Goal: Transaction & Acquisition: Book appointment/travel/reservation

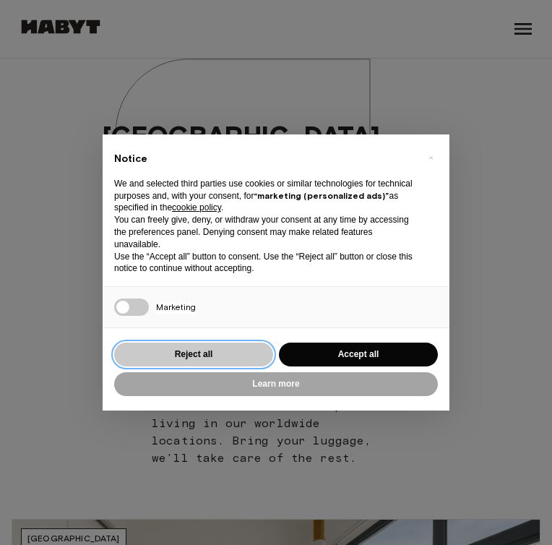
click at [233, 357] on button "Reject all" at bounding box center [193, 355] width 159 height 24
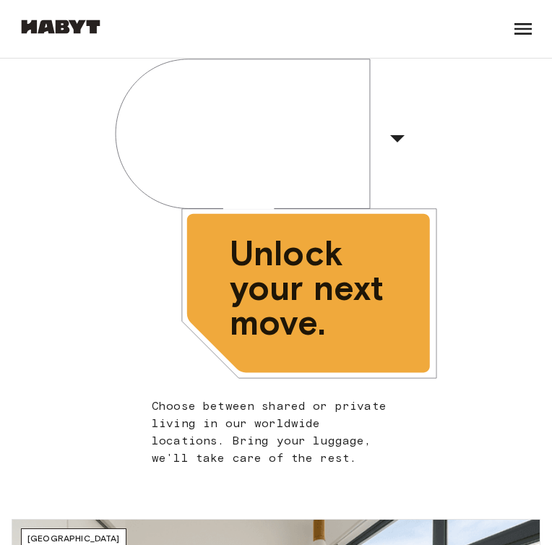
click at [525, 37] on icon at bounding box center [523, 28] width 23 height 23
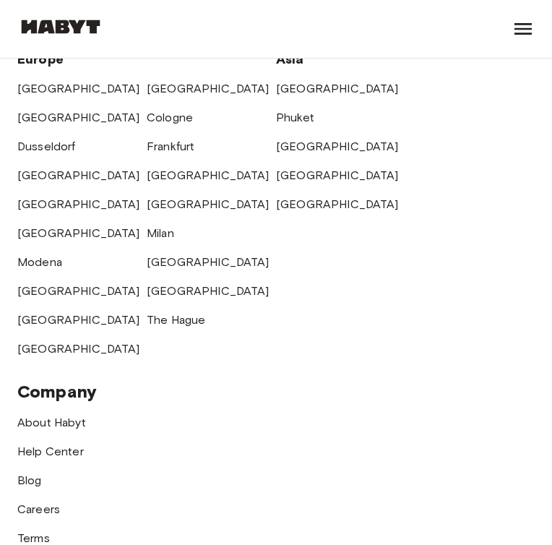
scroll to position [7411, 0]
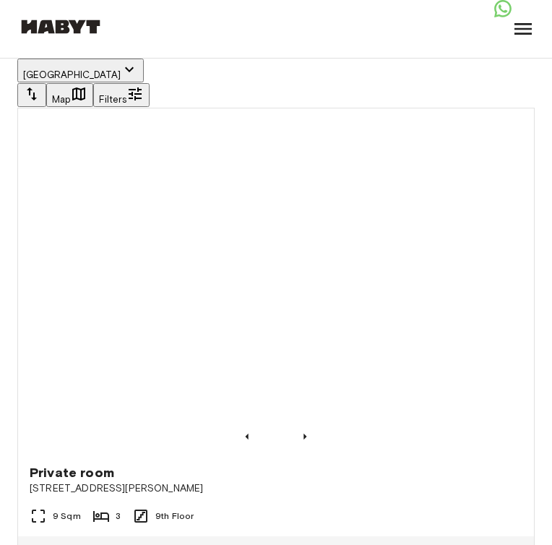
scroll to position [7978, 0]
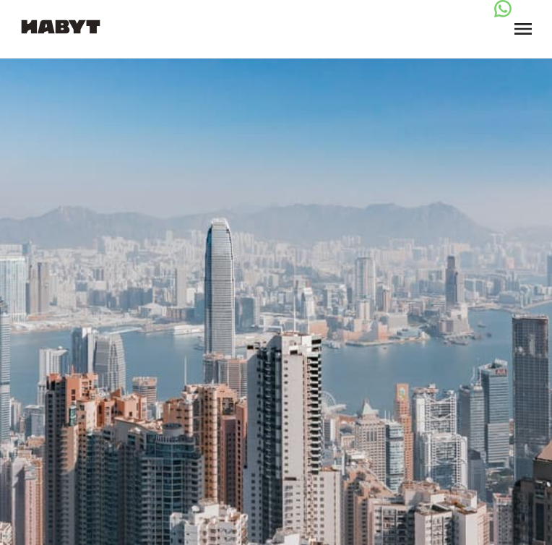
scroll to position [10360, 0]
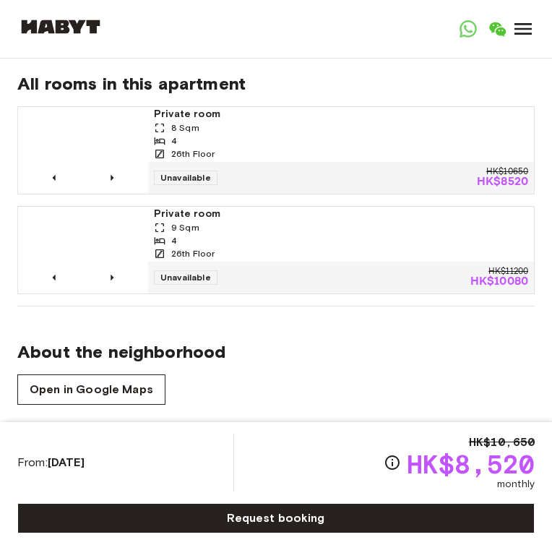
scroll to position [1076, 0]
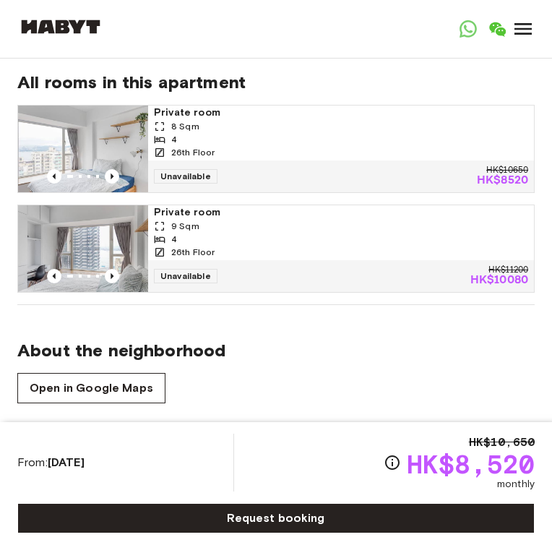
click at [162, 106] on span "Private room" at bounding box center [341, 113] width 374 height 14
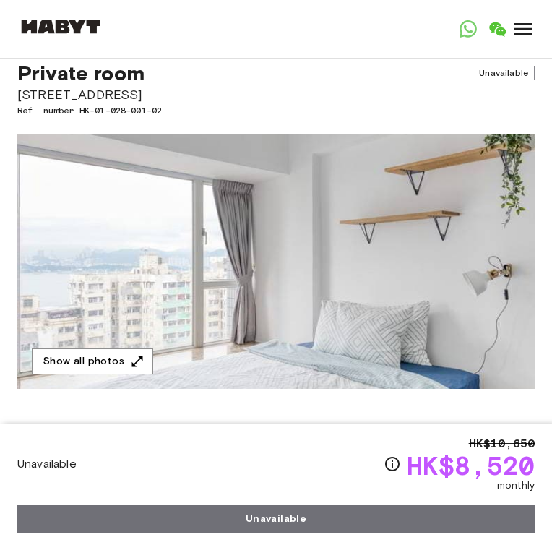
scroll to position [102, 0]
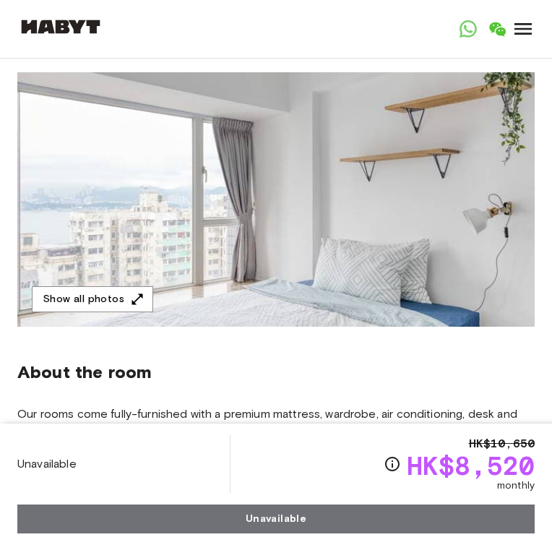
click at [202, 197] on img at bounding box center [276, 199] width 518 height 254
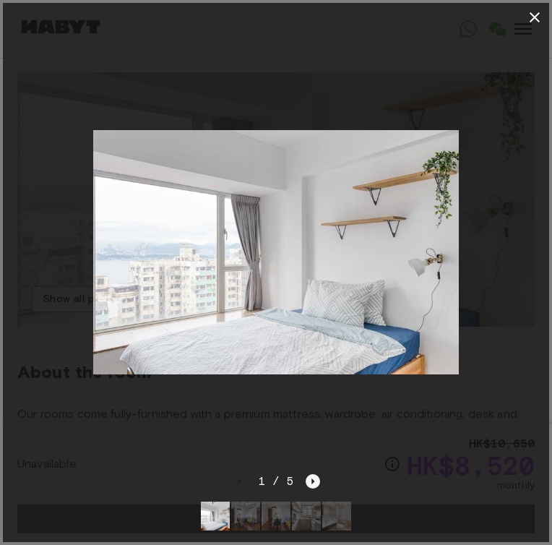
click at [316, 481] on icon "Next image" at bounding box center [313, 481] width 14 height 14
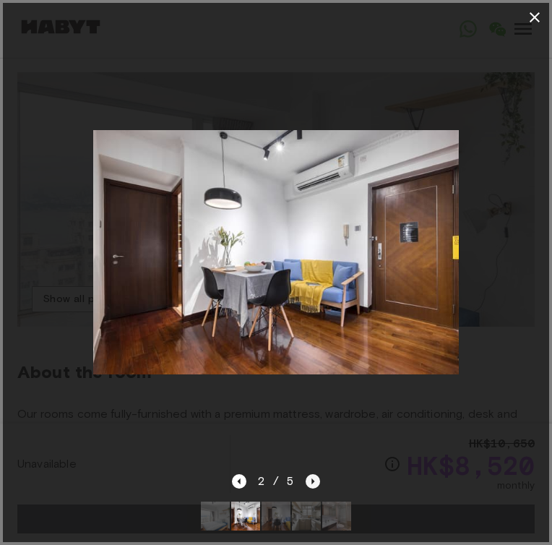
click at [316, 481] on icon "Next image" at bounding box center [313, 481] width 14 height 14
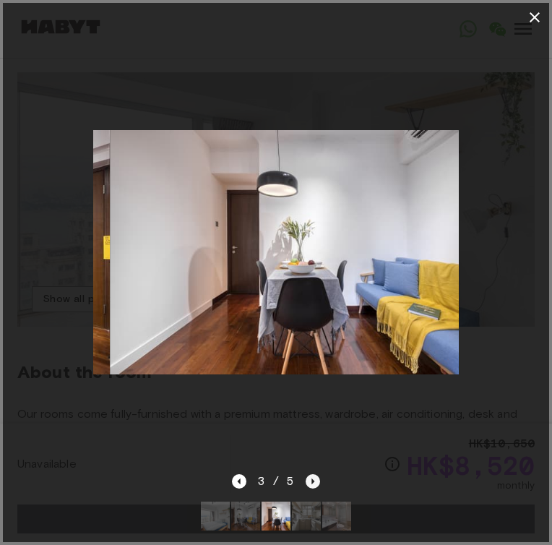
click at [316, 481] on icon "Next image" at bounding box center [313, 481] width 14 height 14
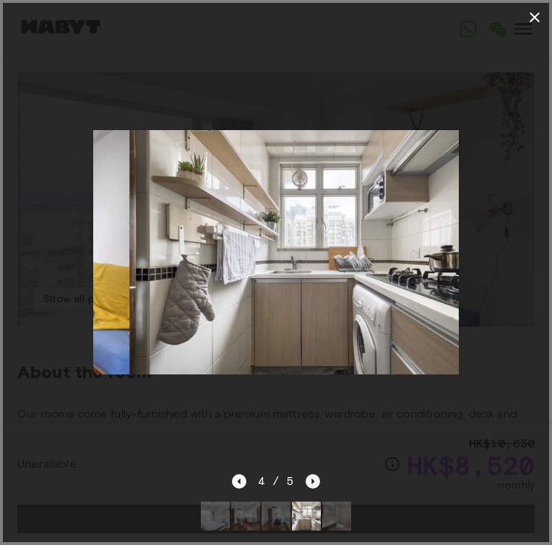
click at [316, 481] on icon "Next image" at bounding box center [313, 481] width 14 height 14
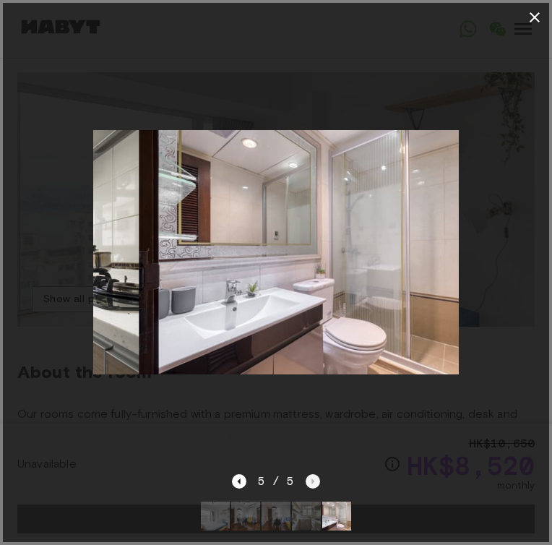
click at [316, 481] on div "5 / 5" at bounding box center [276, 481] width 89 height 17
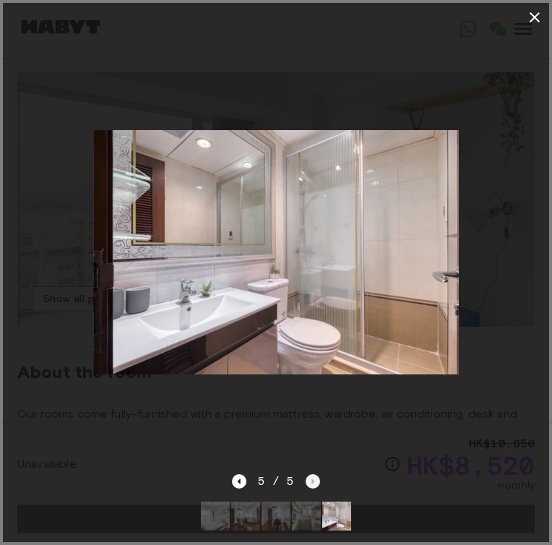
click at [316, 481] on div "5 / 5" at bounding box center [276, 481] width 89 height 17
click at [238, 478] on icon "Previous image" at bounding box center [239, 481] width 14 height 14
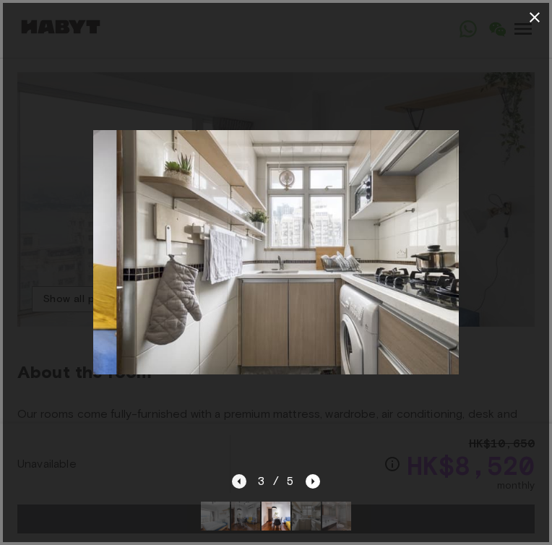
click at [238, 478] on icon "Previous image" at bounding box center [239, 481] width 14 height 14
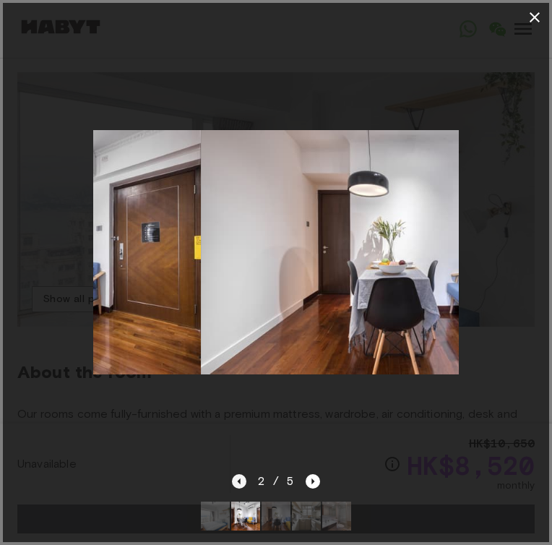
click at [238, 478] on icon "Previous image" at bounding box center [239, 481] width 14 height 14
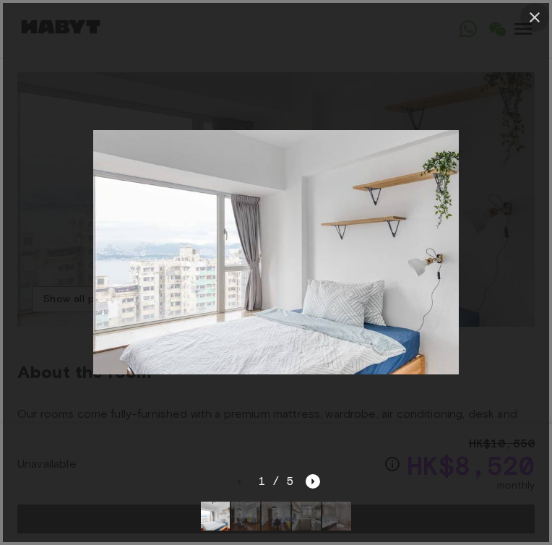
click at [539, 16] on icon "button" at bounding box center [534, 17] width 17 height 17
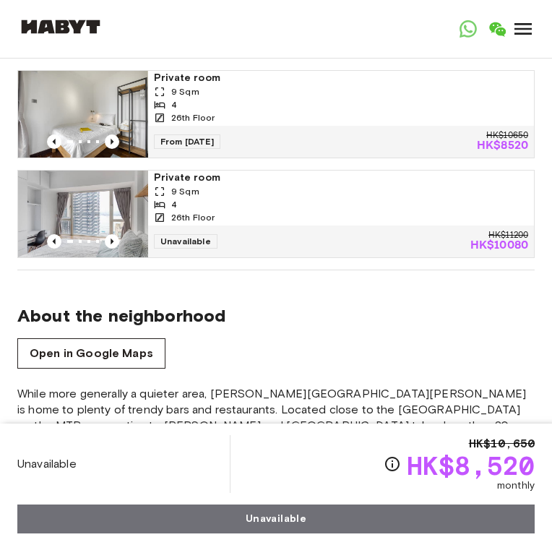
scroll to position [1110, 0]
click at [167, 171] on span "Private room" at bounding box center [341, 178] width 374 height 14
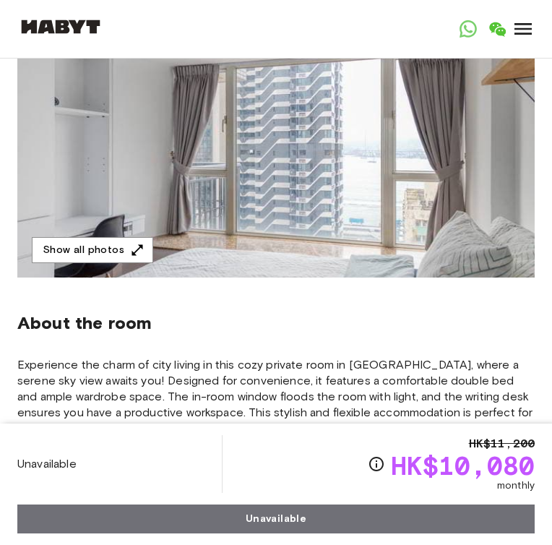
scroll to position [155, 0]
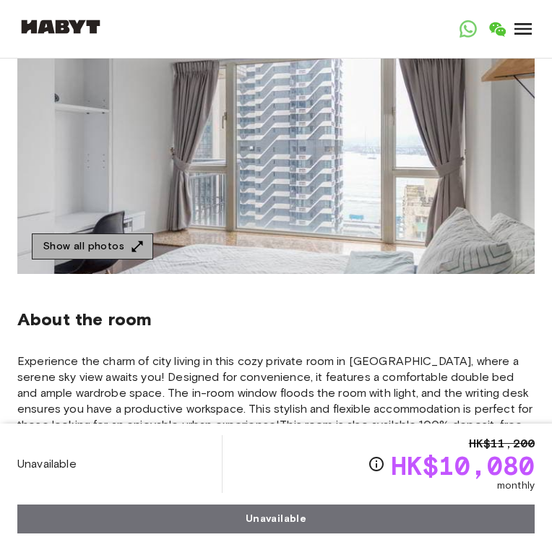
click at [106, 251] on button "Show all photos" at bounding box center [92, 246] width 121 height 27
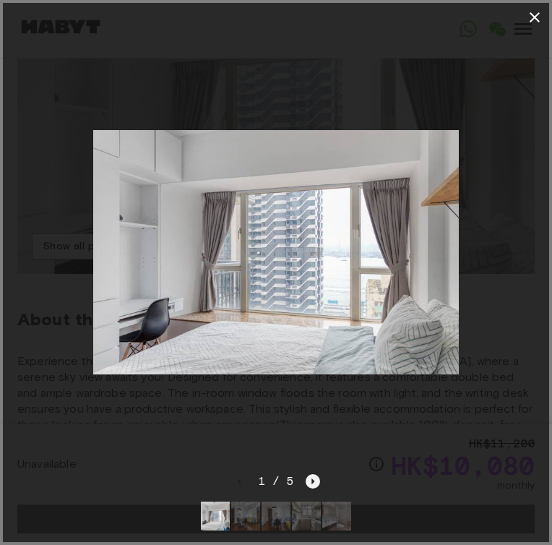
click at [312, 482] on icon "Next image" at bounding box center [313, 482] width 3 height 6
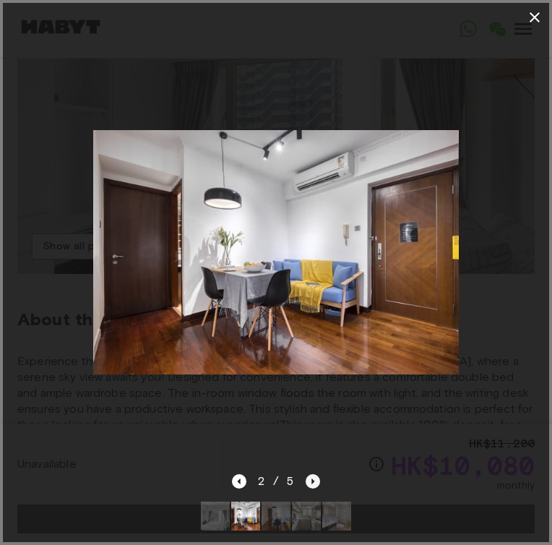
click at [312, 482] on icon "Next image" at bounding box center [313, 482] width 3 height 6
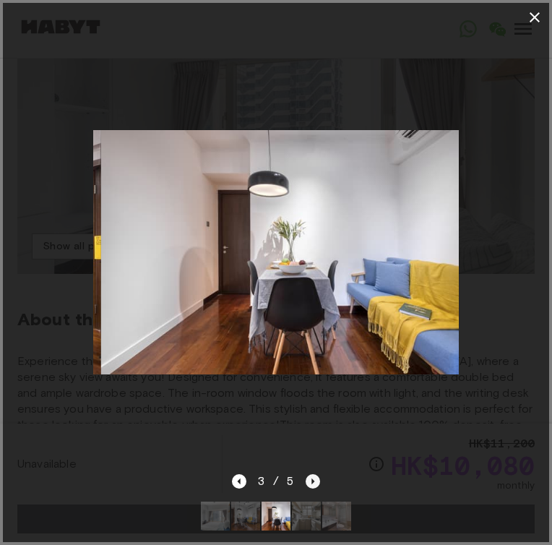
click at [312, 482] on icon "Next image" at bounding box center [313, 482] width 3 height 6
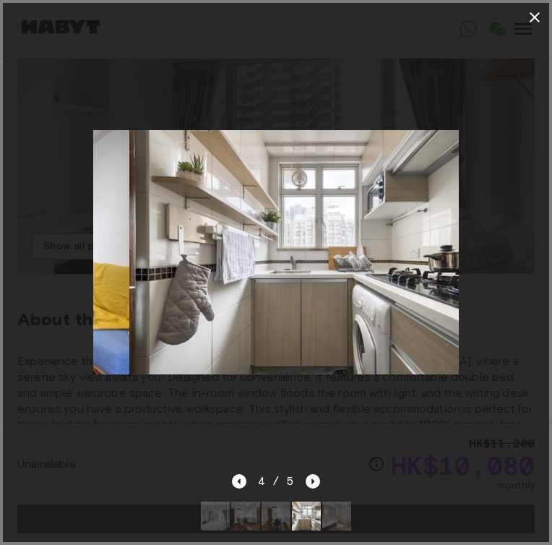
click at [312, 482] on icon "Next image" at bounding box center [313, 482] width 3 height 6
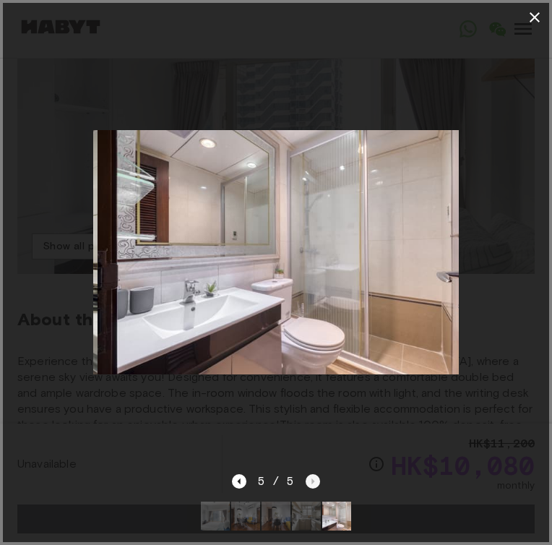
click at [312, 482] on div "5 / 5" at bounding box center [276, 481] width 89 height 17
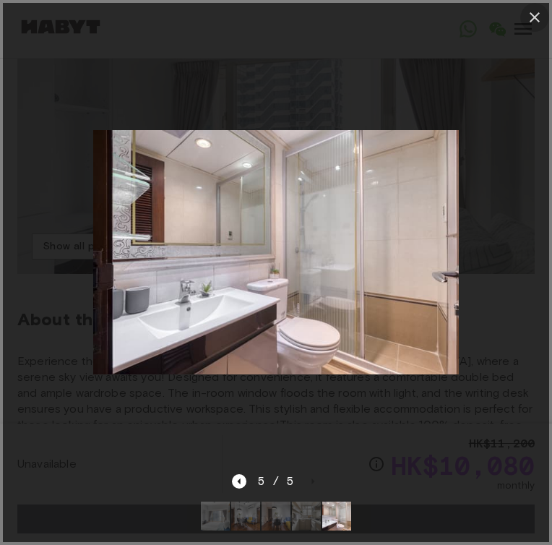
click at [529, 18] on icon "button" at bounding box center [534, 17] width 17 height 17
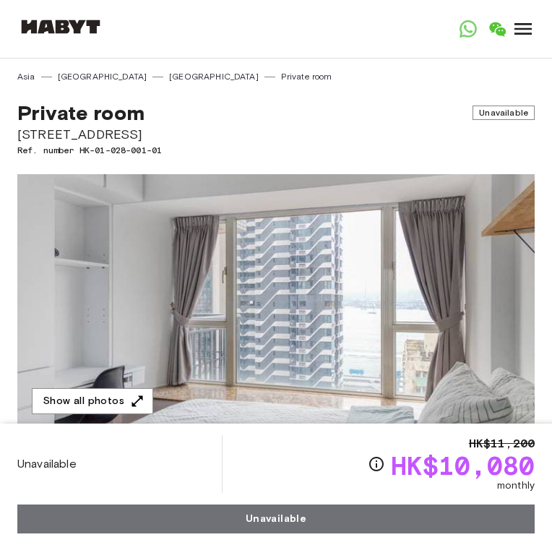
scroll to position [0, 0]
